Goal: Task Accomplishment & Management: Complete application form

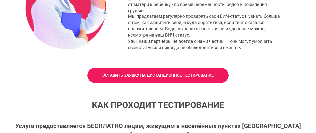
scroll to position [222, 0]
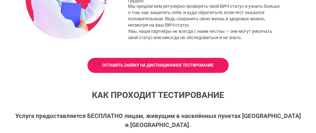
click at [189, 64] on span "ОСТАВИТЬ ЗАЯВКУ НА ДИСТАНЦИОННОЕ ТЕСТИРОВАНИЕ" at bounding box center [157, 66] width 111 height 6
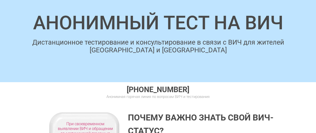
scroll to position [0, 0]
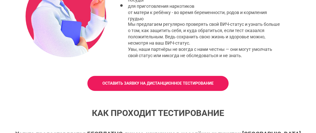
scroll to position [242, 0]
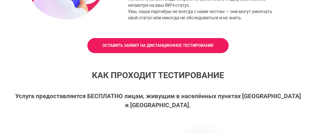
click at [173, 48] on span "ОСТАВИТЬ ЗАЯВКУ НА ДИСТАНЦИОННОЕ ТЕСТИРОВАНИЕ" at bounding box center [157, 46] width 111 height 6
